Goal: Check status: Check status

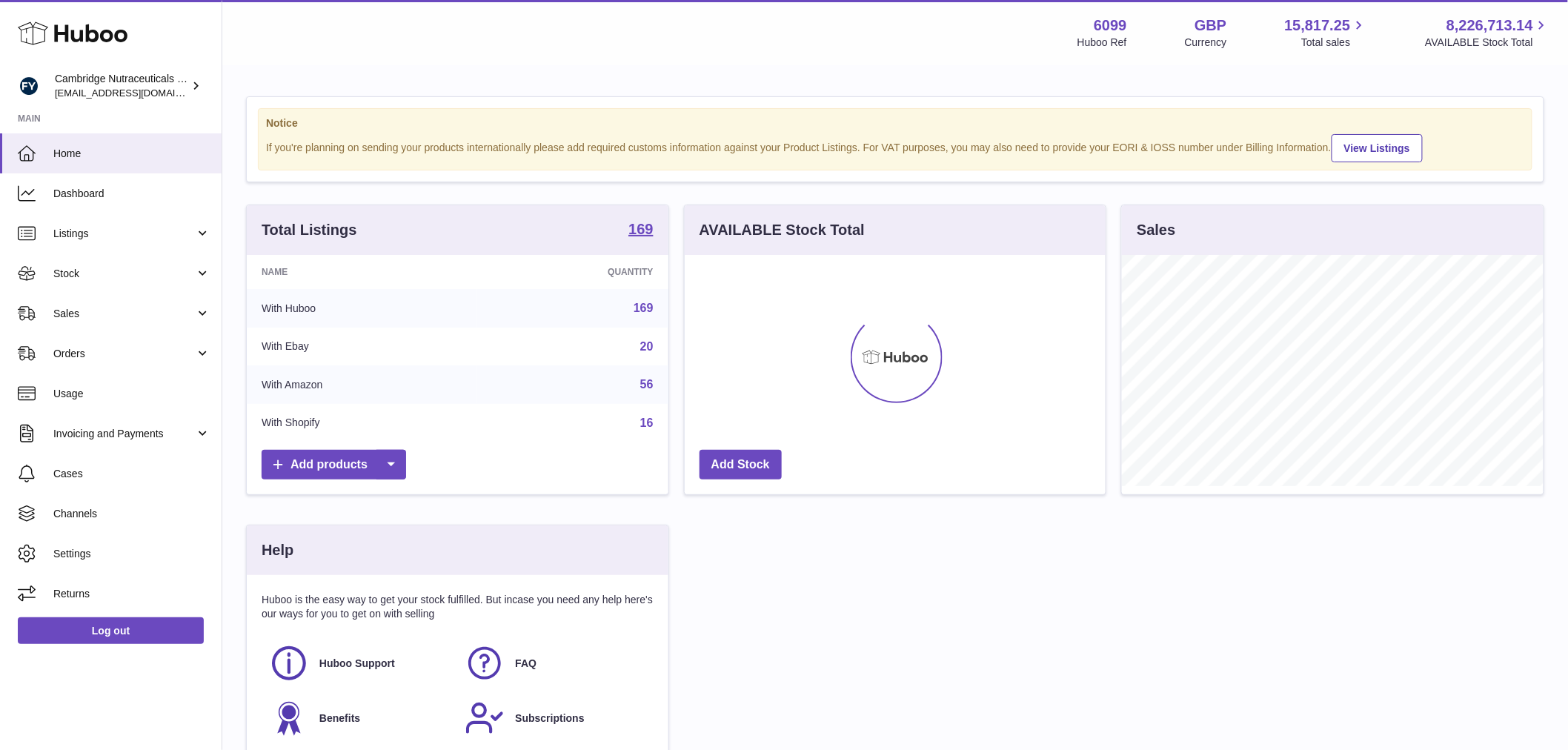
scroll to position [231, 426]
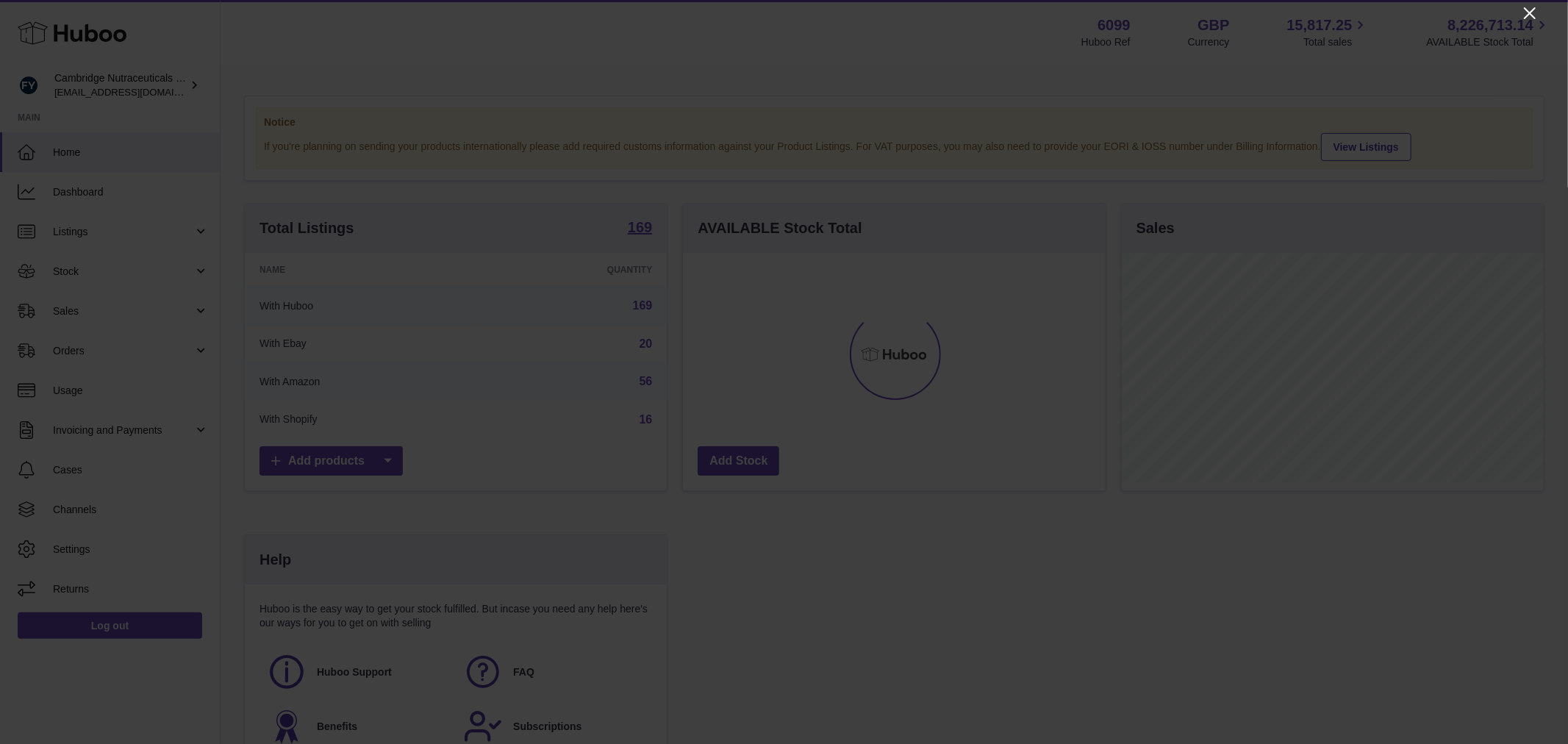
click at [1523, 10] on icon "Close" at bounding box center [1530, 13] width 18 height 18
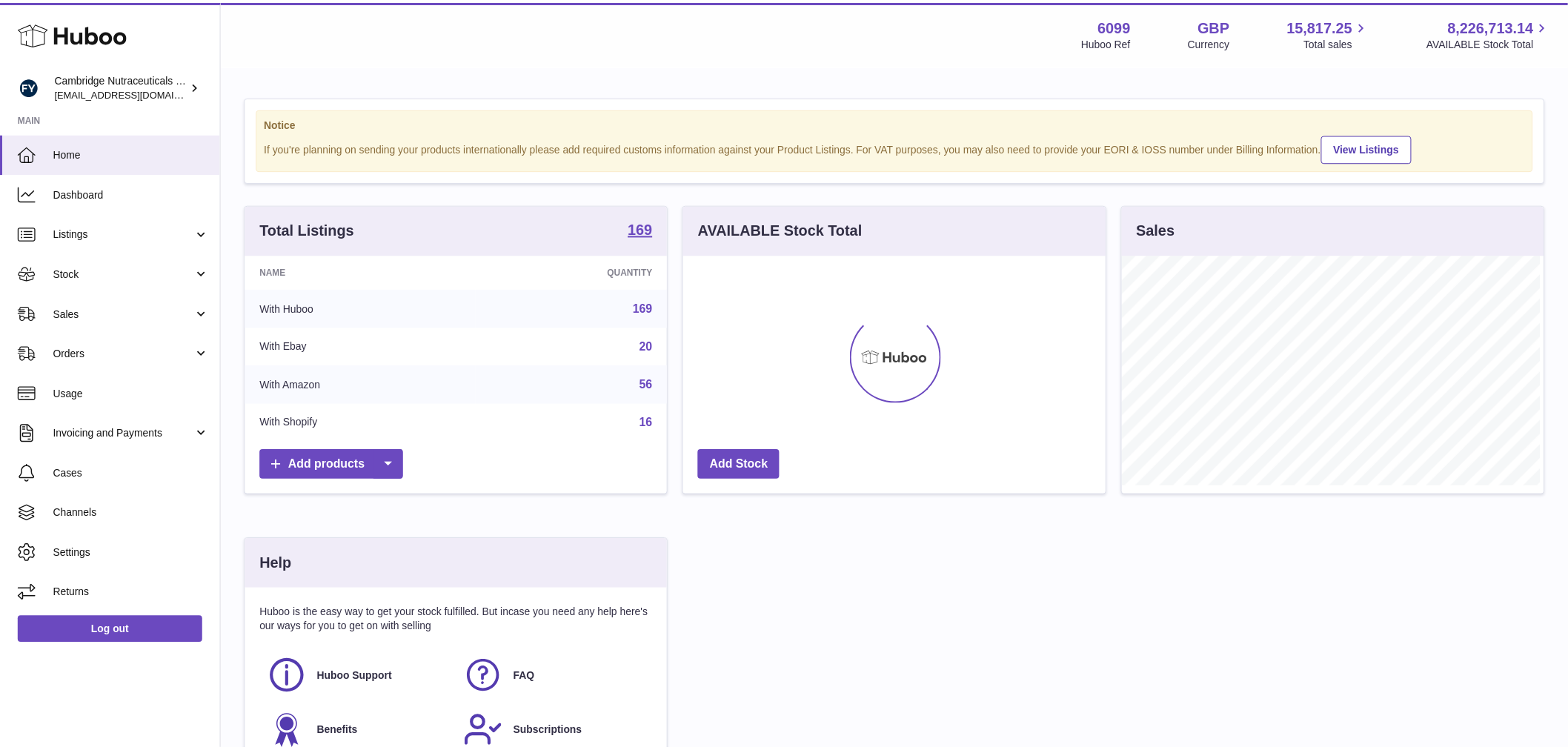
scroll to position [741008, 740540]
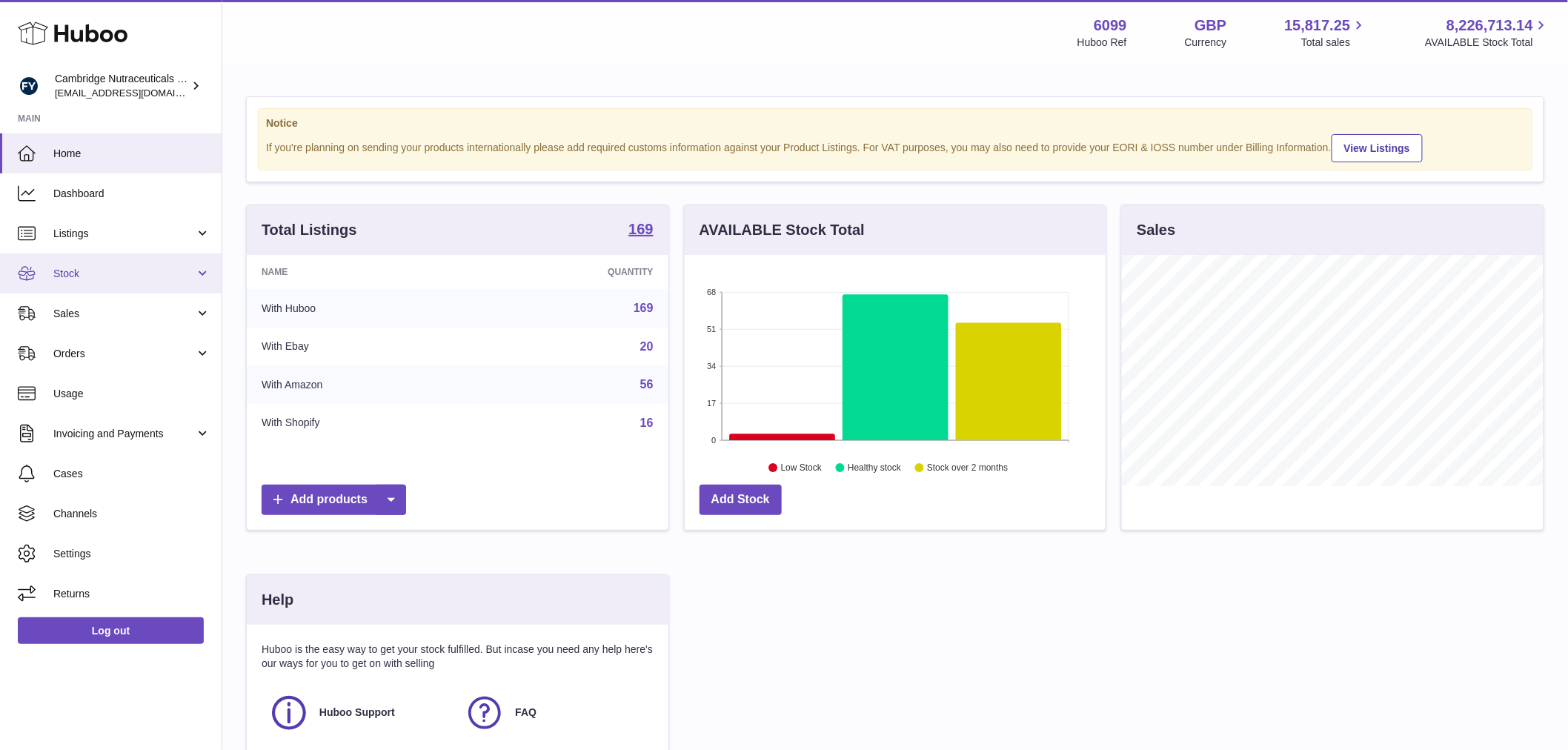
click at [95, 276] on span "Stock" at bounding box center [124, 274] width 142 height 14
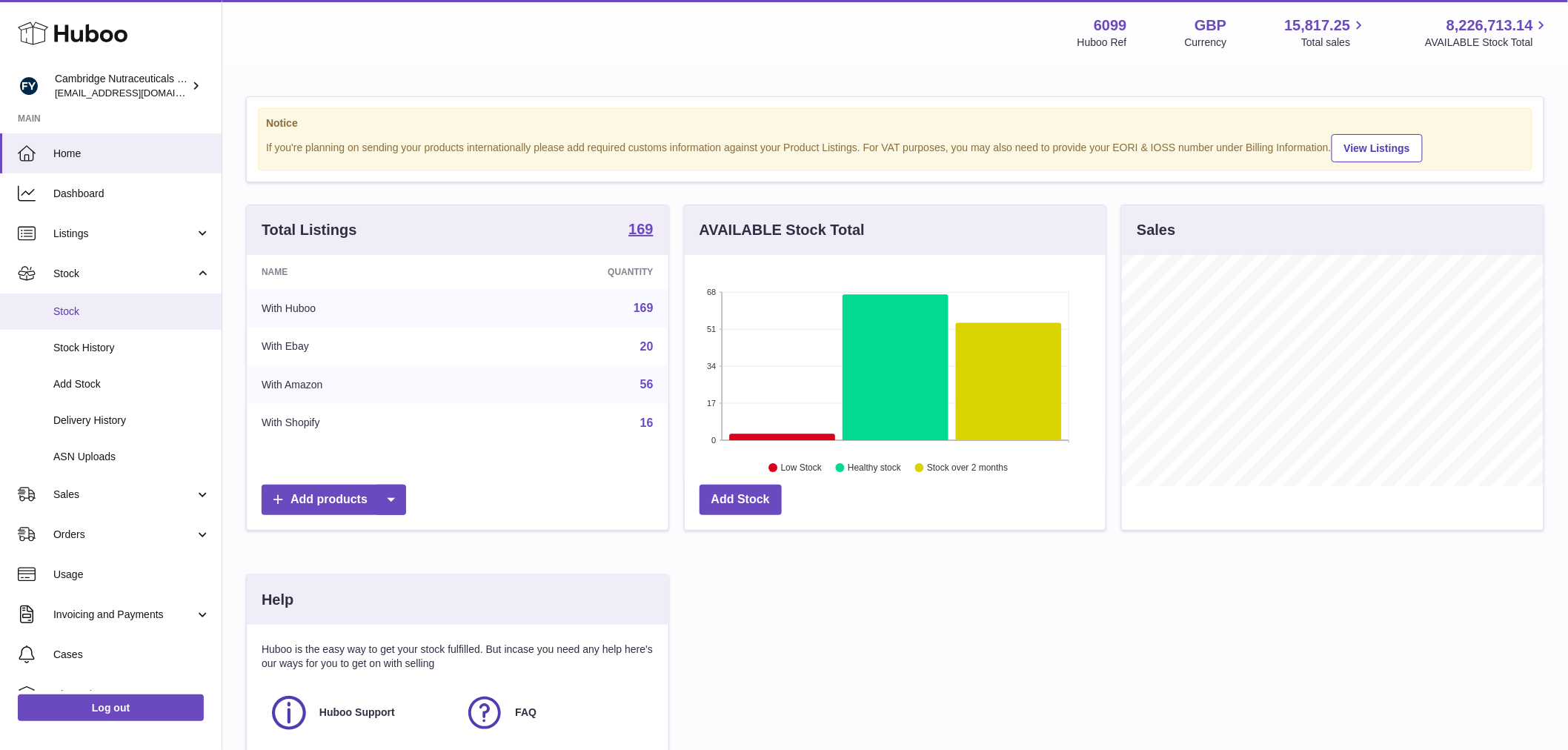
click at [109, 314] on span "Stock" at bounding box center [132, 312] width 157 height 14
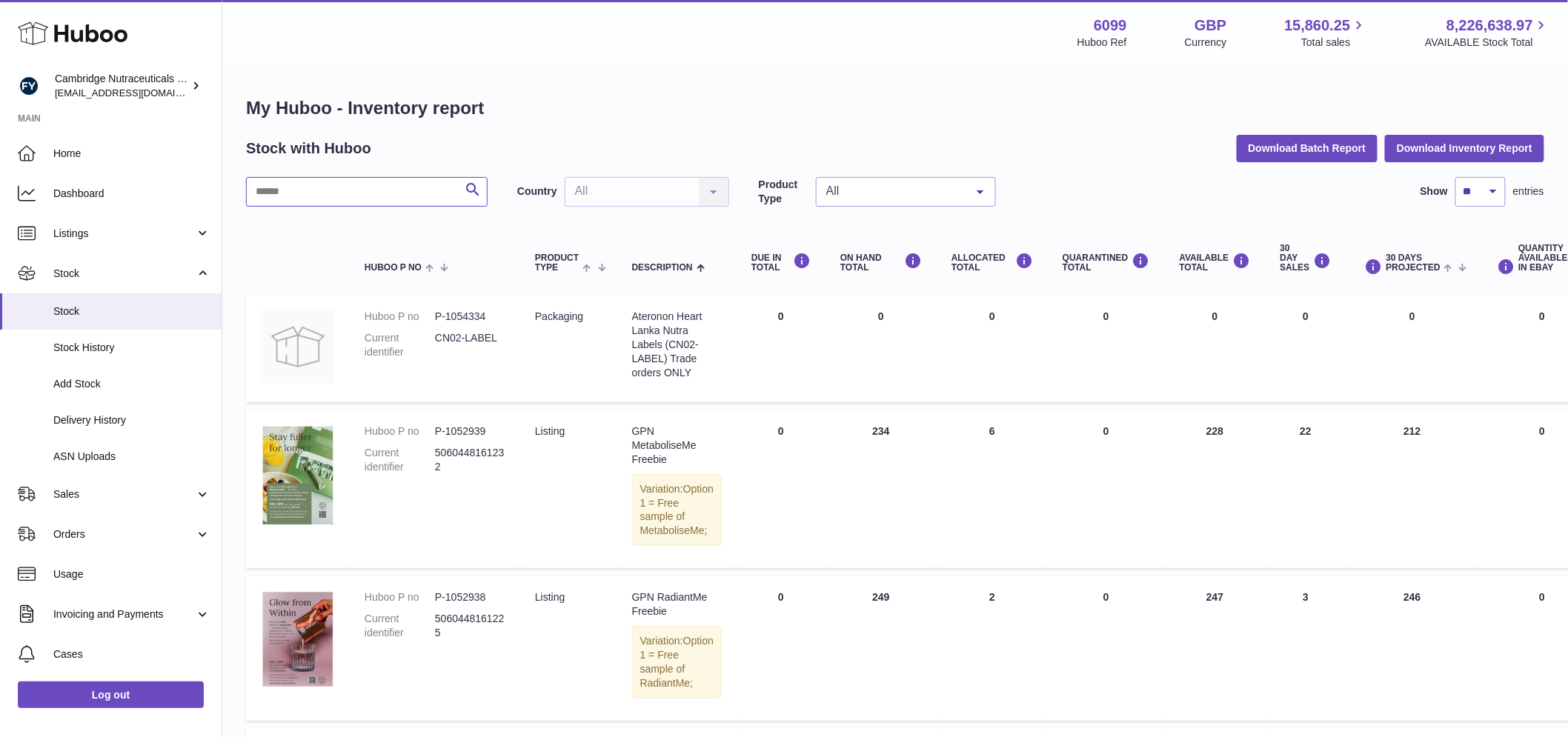
click at [367, 193] on input "text" at bounding box center [367, 192] width 241 height 30
paste input "**********"
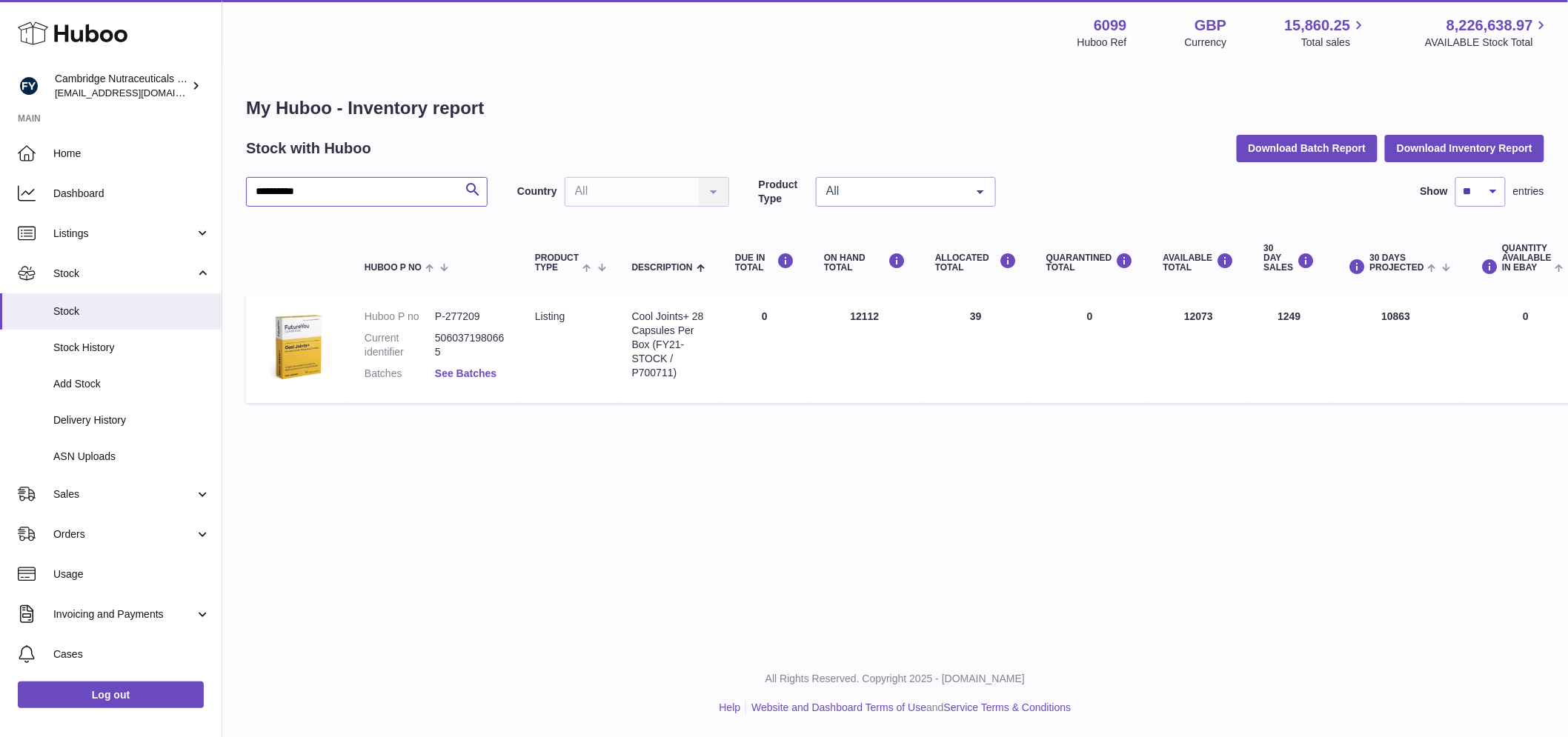
type input "**********"
click at [484, 372] on link "See Batches" at bounding box center [466, 373] width 62 height 12
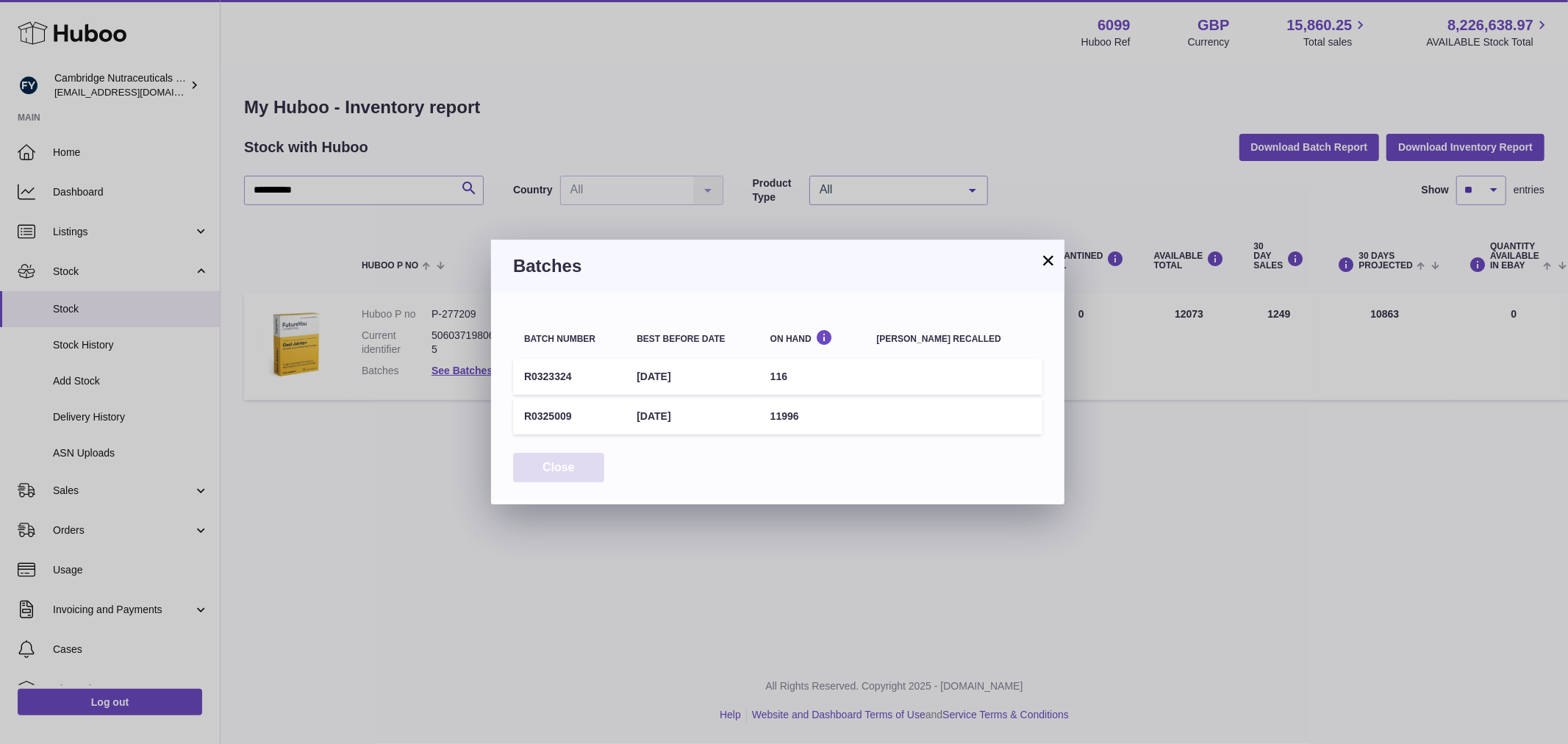
click at [542, 473] on button "Close" at bounding box center [558, 467] width 91 height 30
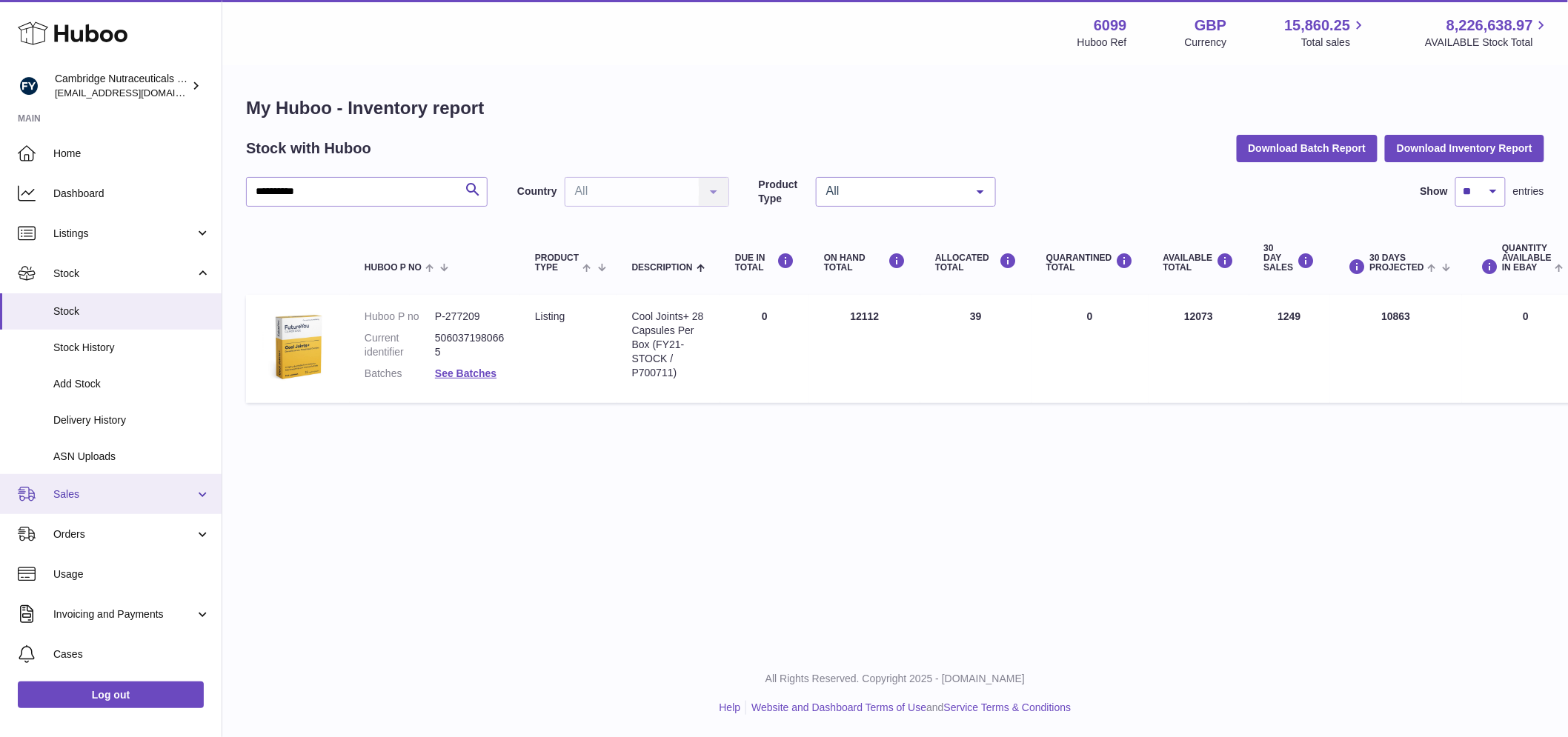
click at [100, 475] on link "Sales" at bounding box center [110, 494] width 221 height 40
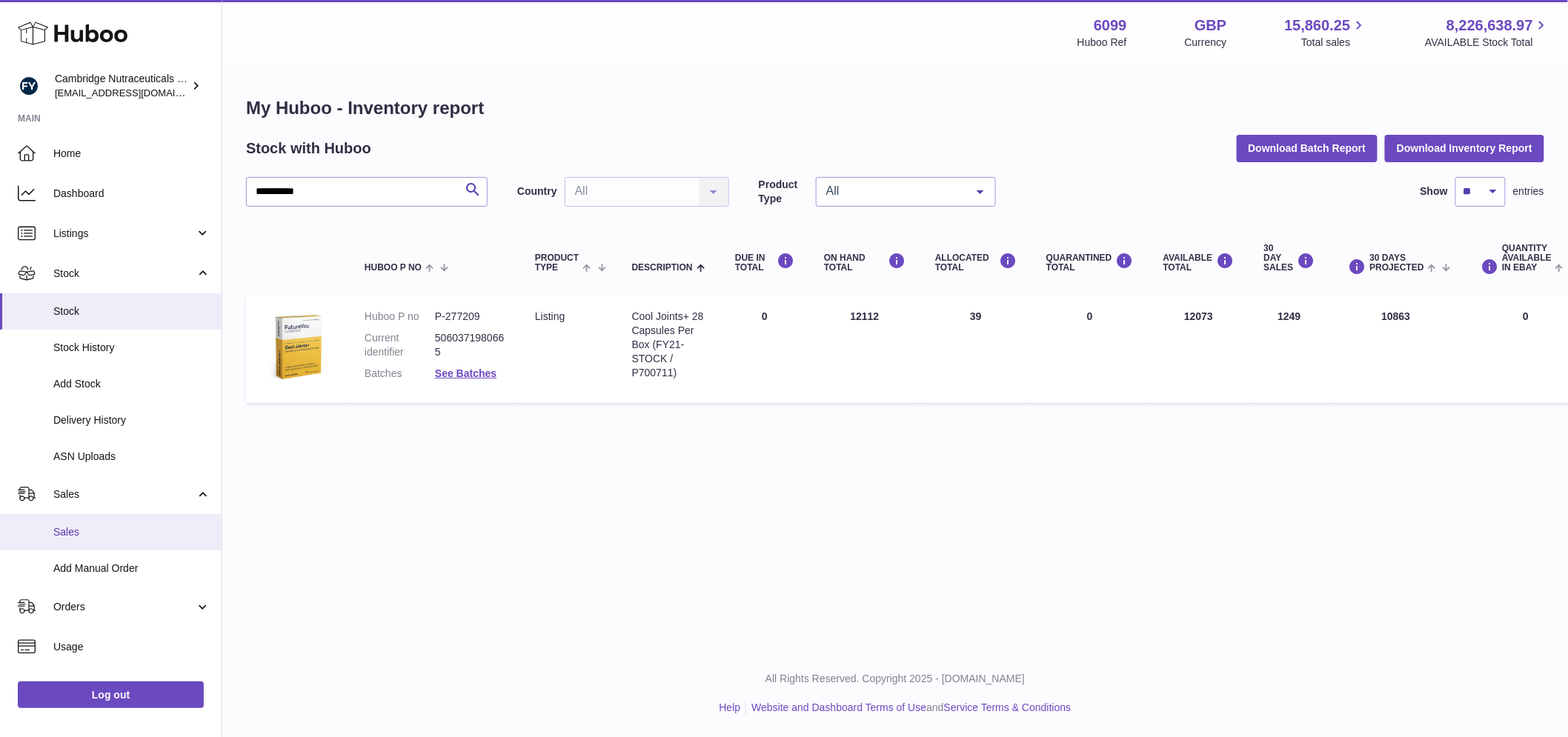
click at [92, 528] on span "Sales" at bounding box center [132, 532] width 157 height 14
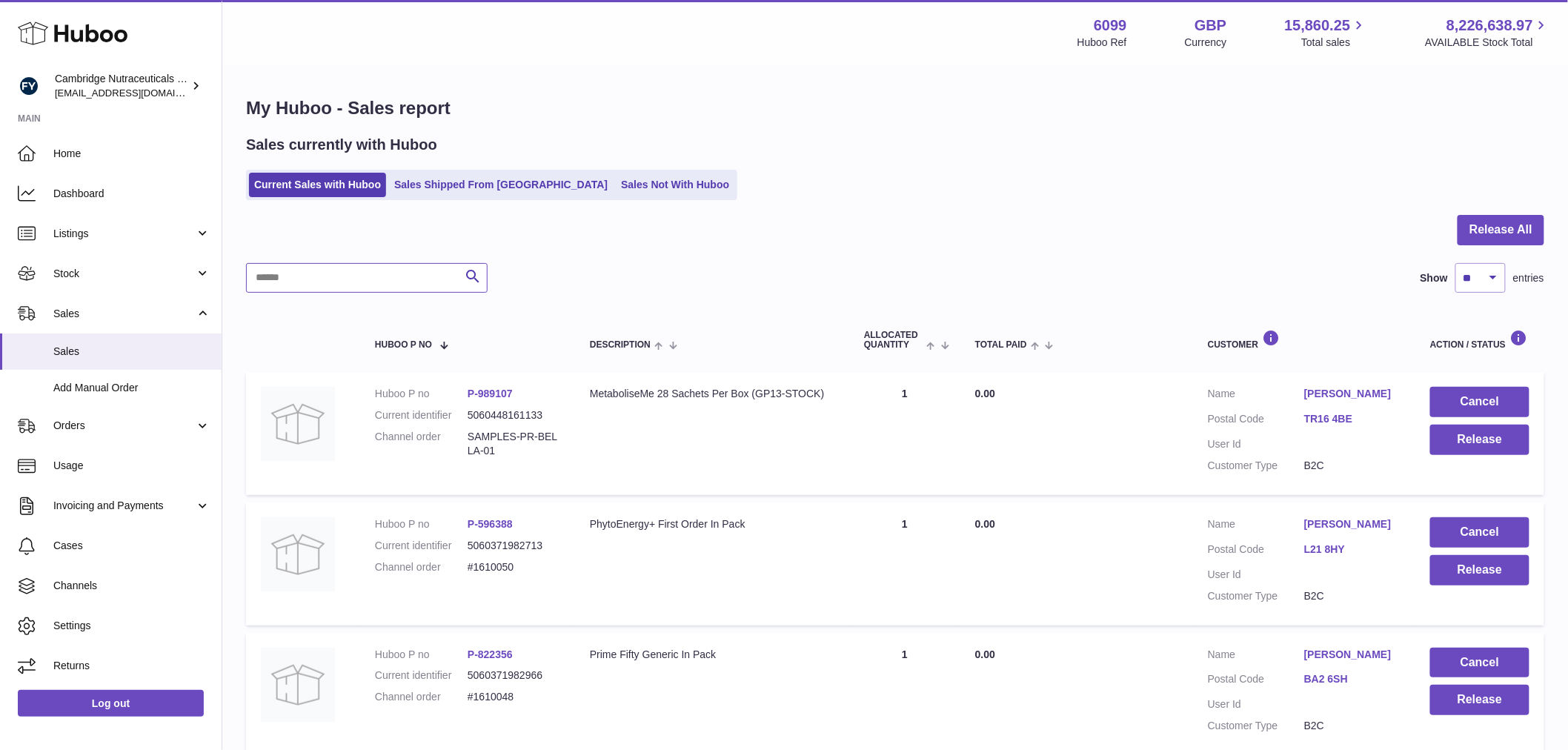
click at [371, 276] on input "text" at bounding box center [367, 278] width 241 height 30
click at [445, 189] on link "Sales Shipped From [GEOGRAPHIC_DATA]" at bounding box center [501, 185] width 224 height 25
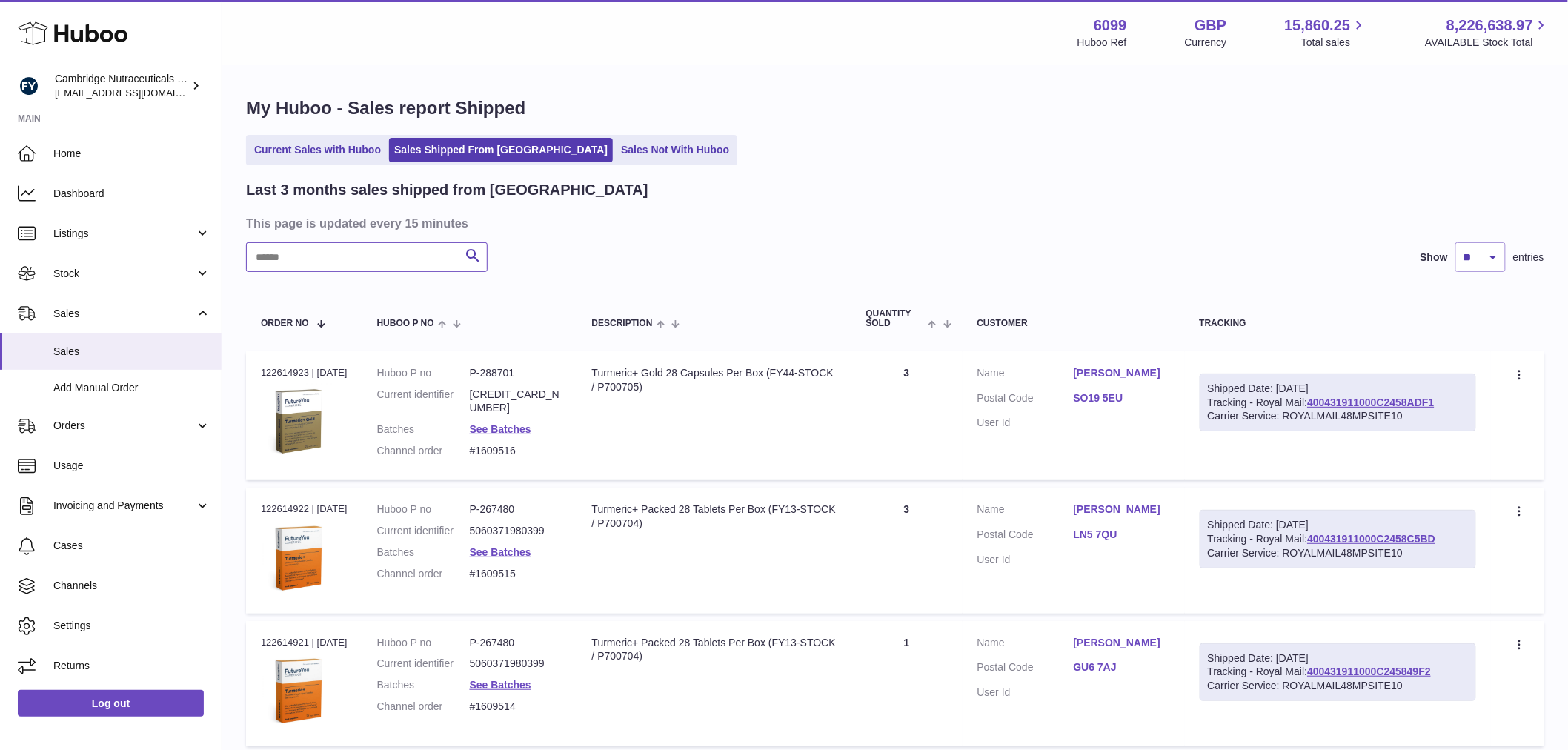
click at [316, 263] on input "text" at bounding box center [367, 257] width 241 height 30
paste input "**********"
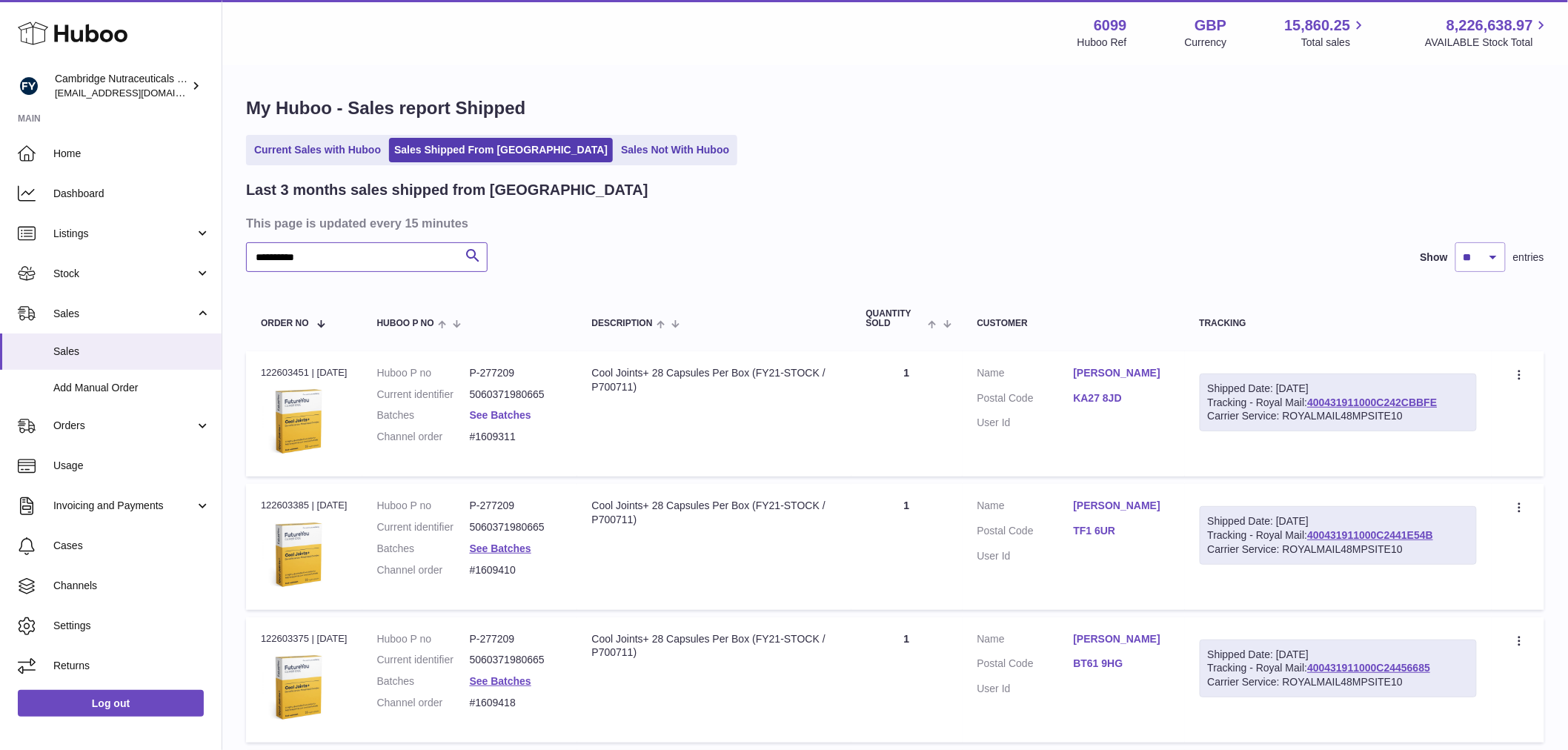
type input "**********"
click at [520, 417] on link "See Batches" at bounding box center [500, 415] width 62 height 12
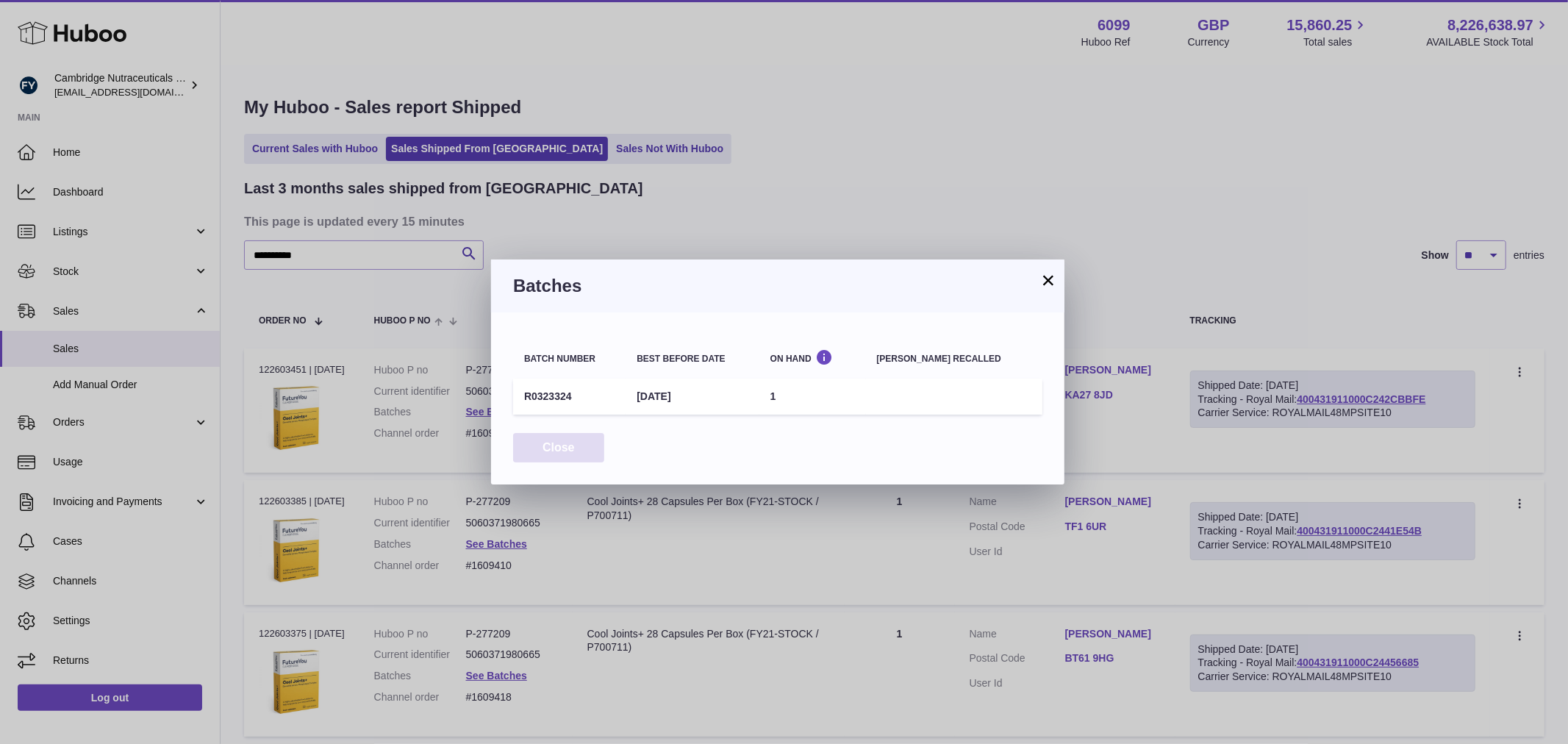
click at [552, 449] on button "Close" at bounding box center [558, 448] width 91 height 30
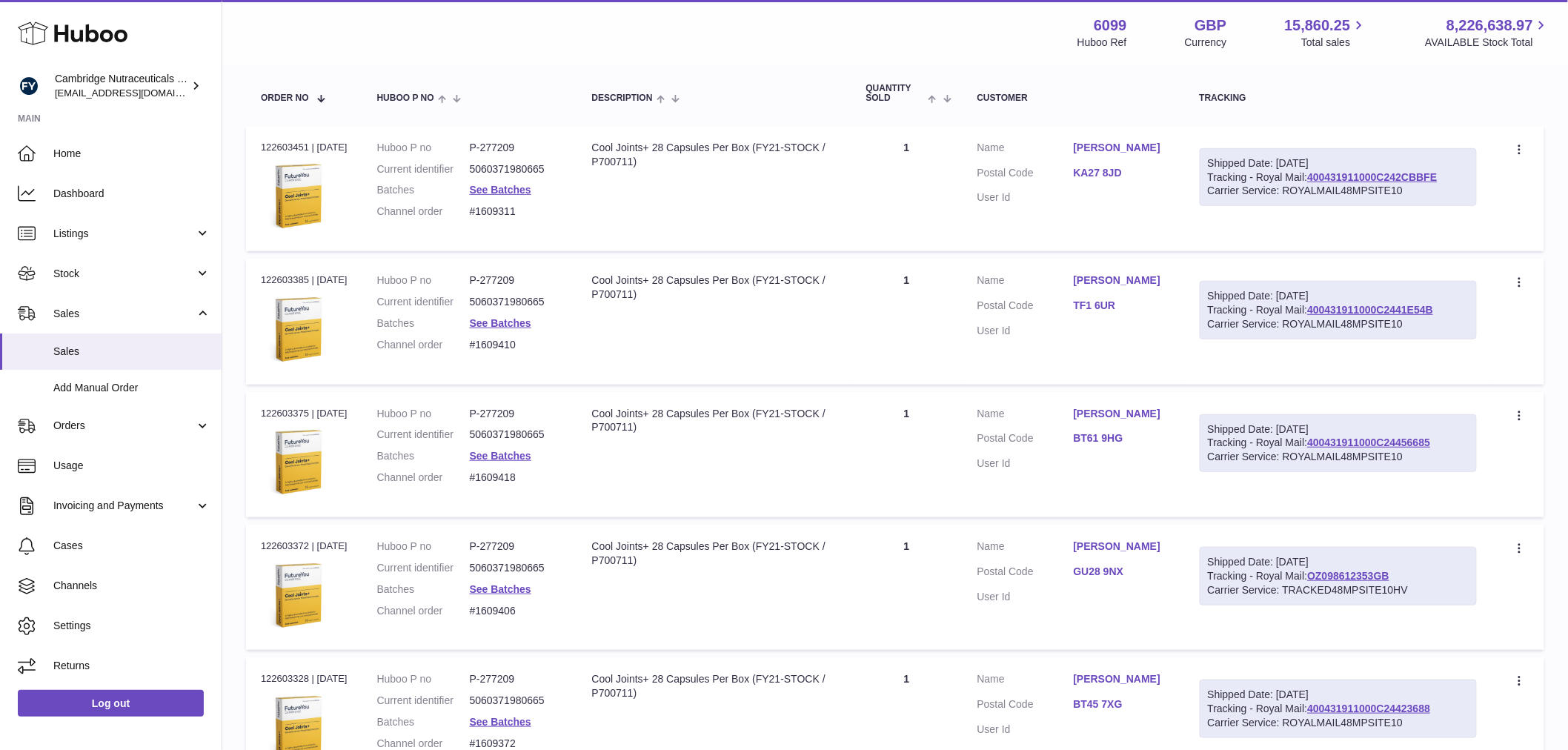
scroll to position [247, 0]
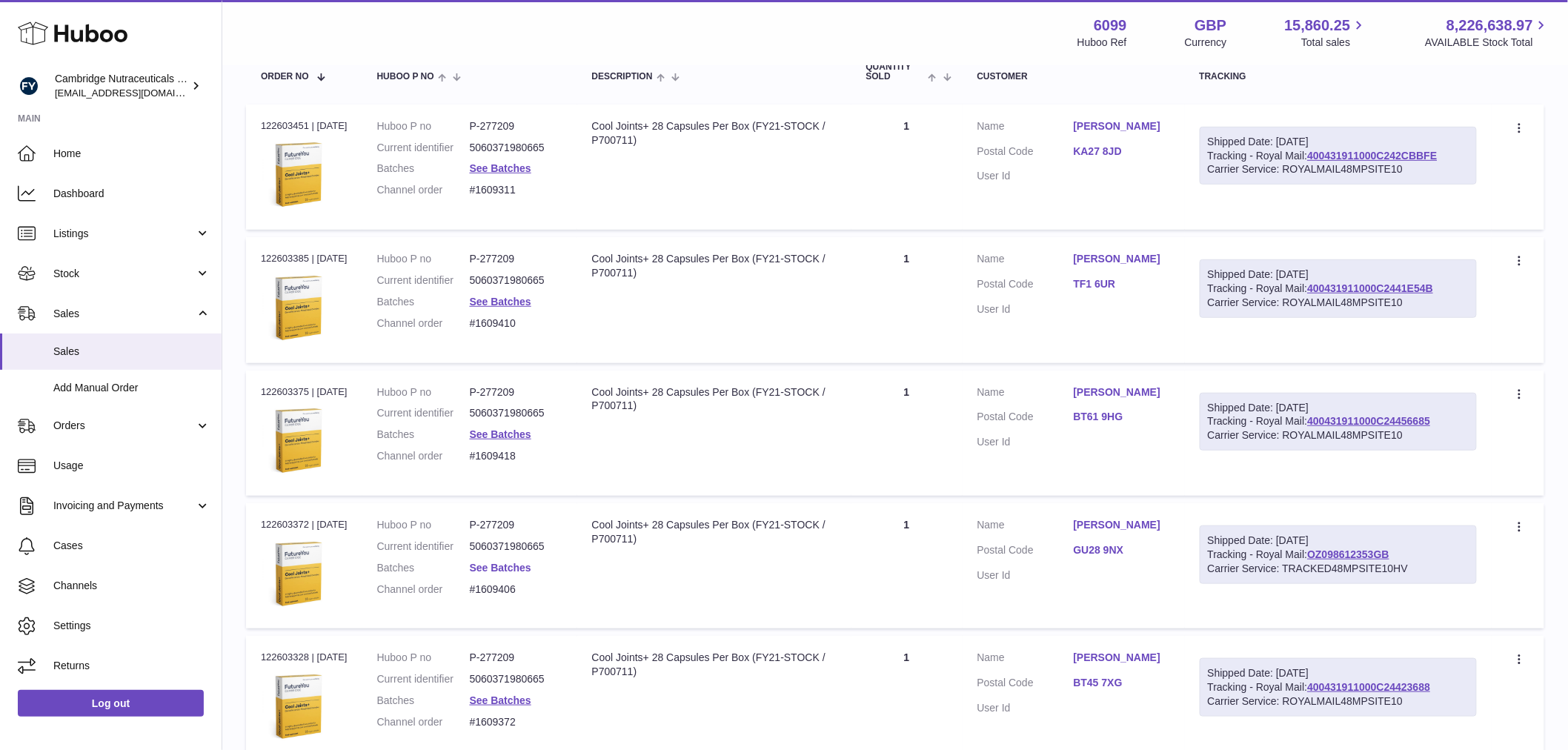
click at [505, 566] on link "See Batches" at bounding box center [500, 568] width 62 height 12
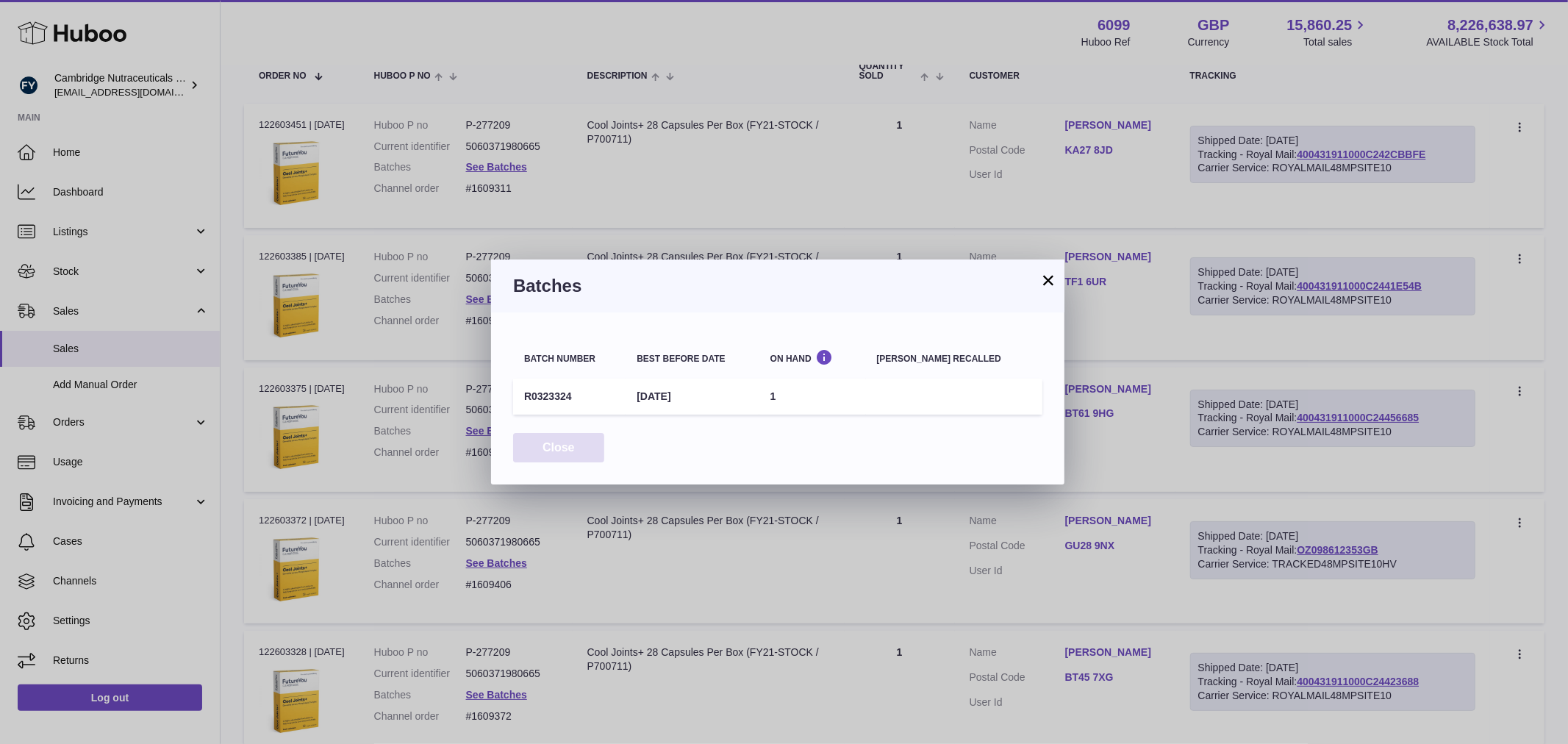
click at [552, 439] on button "Close" at bounding box center [558, 448] width 91 height 30
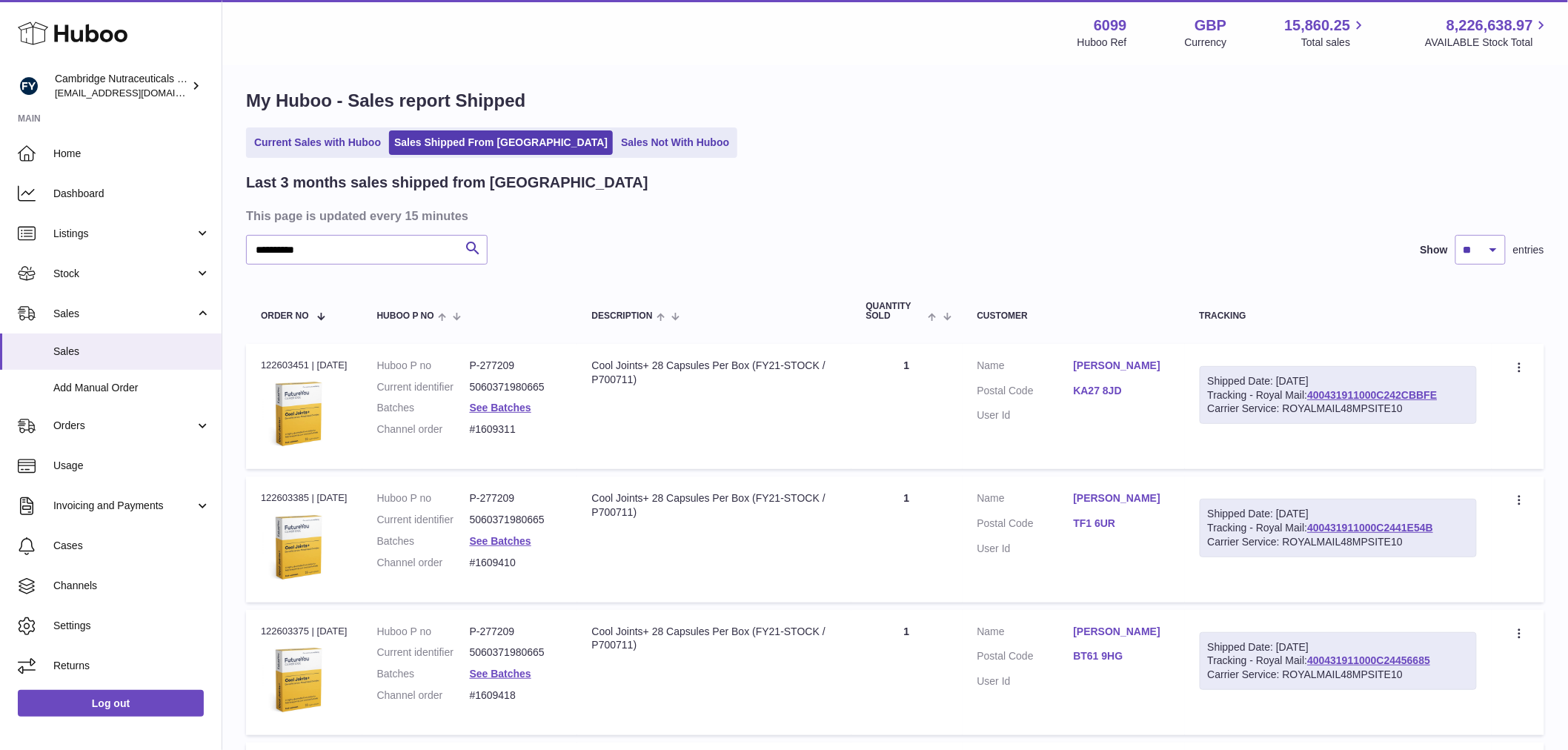
scroll to position [0, 0]
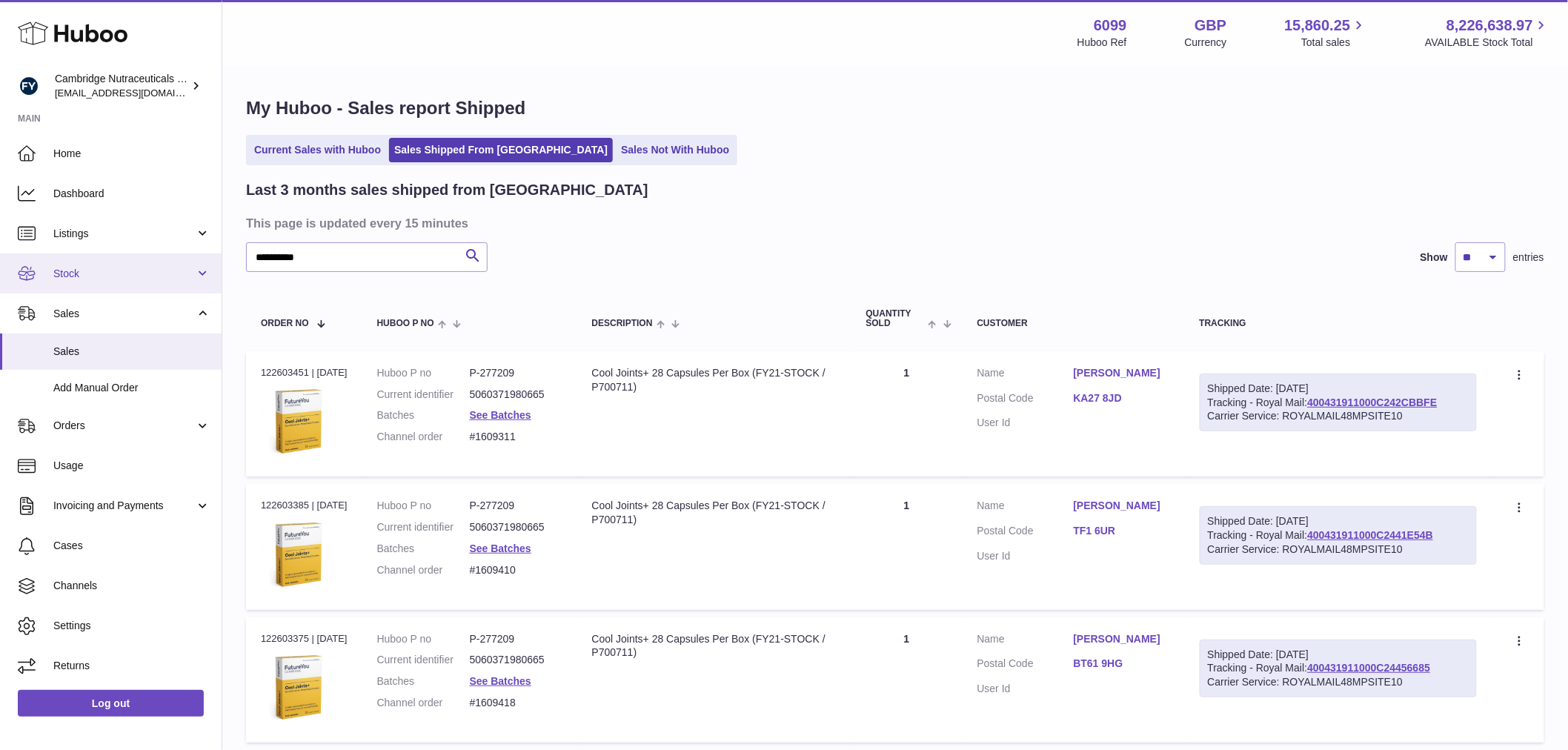
click at [92, 267] on span "Stock" at bounding box center [124, 274] width 142 height 14
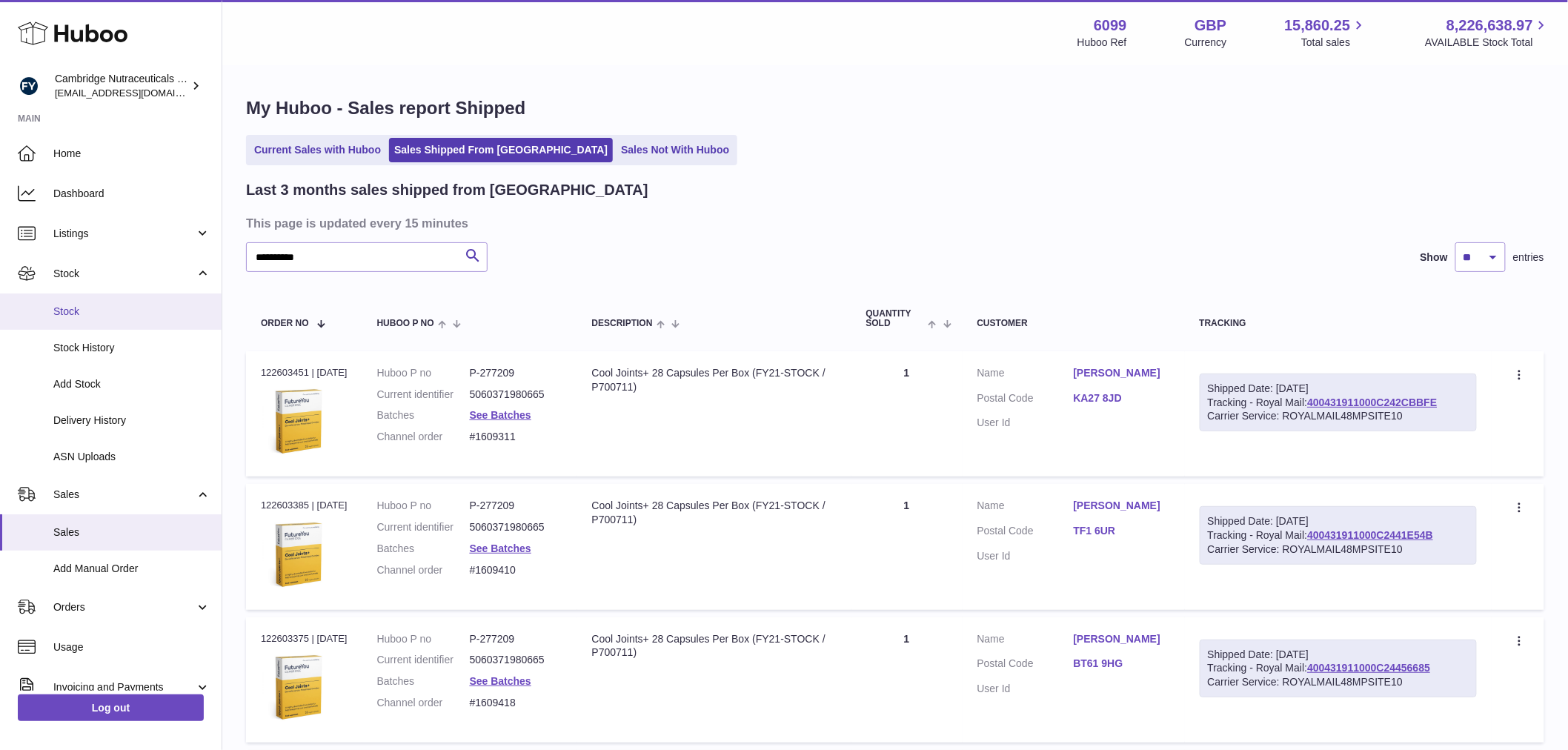
click at [70, 309] on span "Stock" at bounding box center [132, 312] width 157 height 14
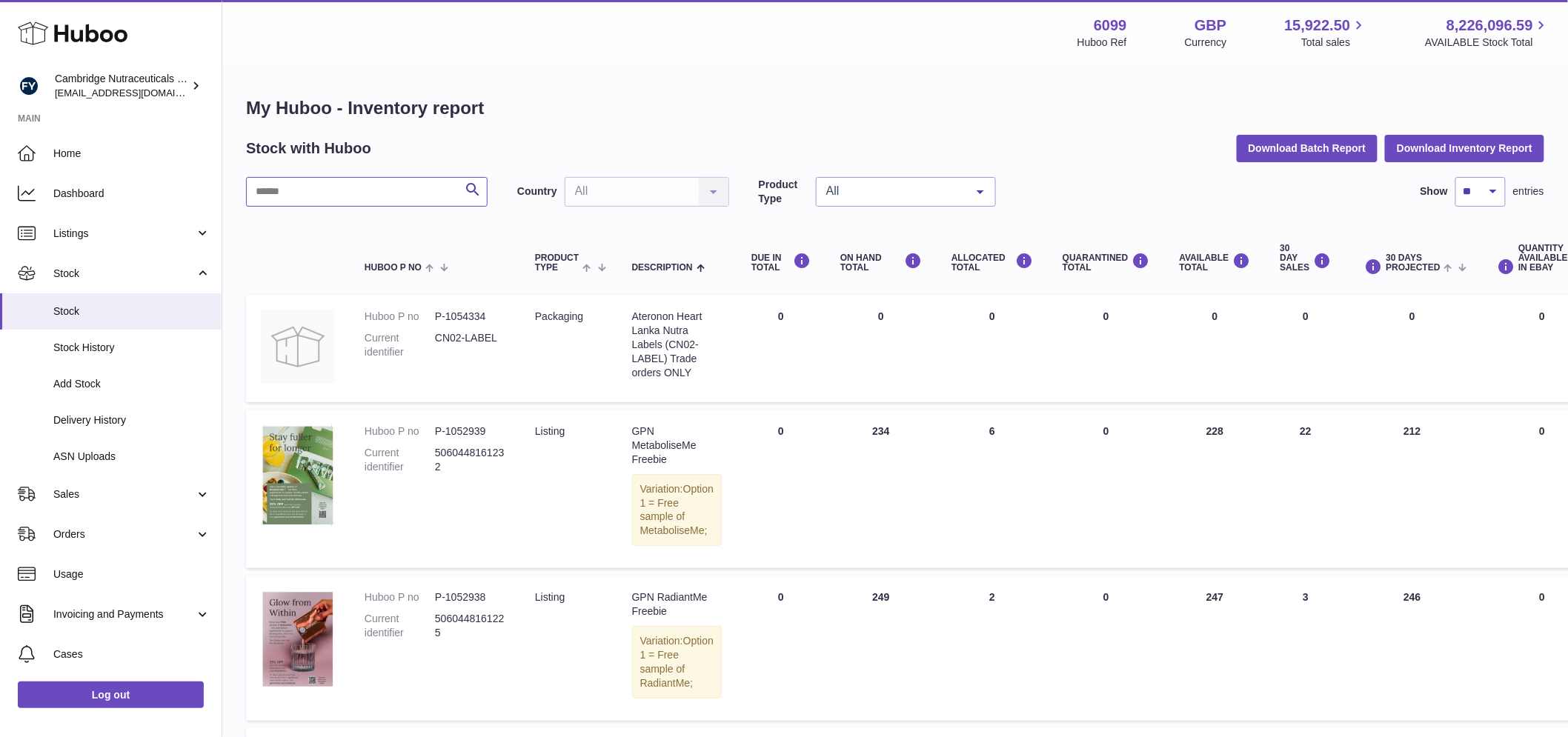
click at [338, 191] on input "text" at bounding box center [367, 192] width 241 height 30
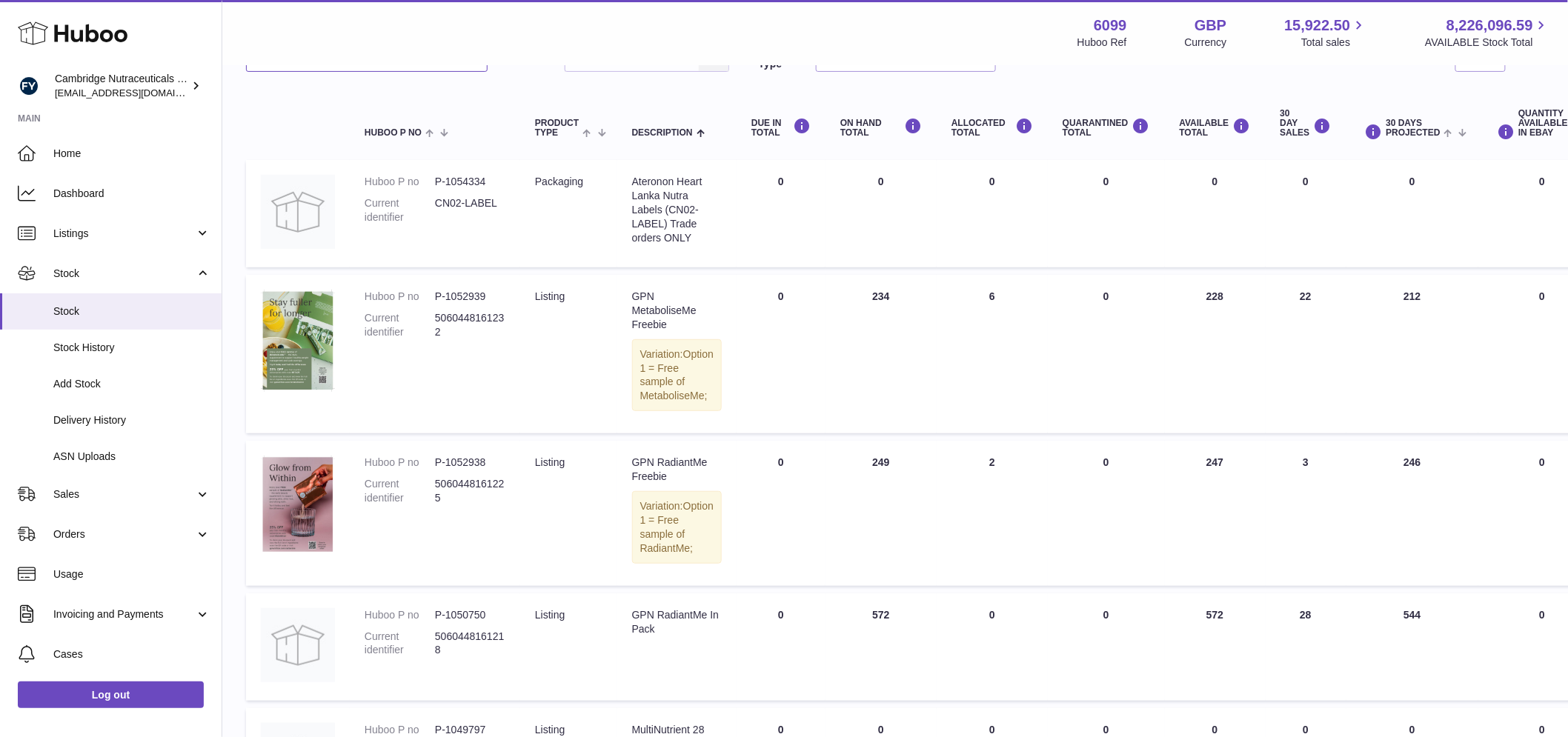
scroll to position [165, 0]
